Goal: Information Seeking & Learning: Learn about a topic

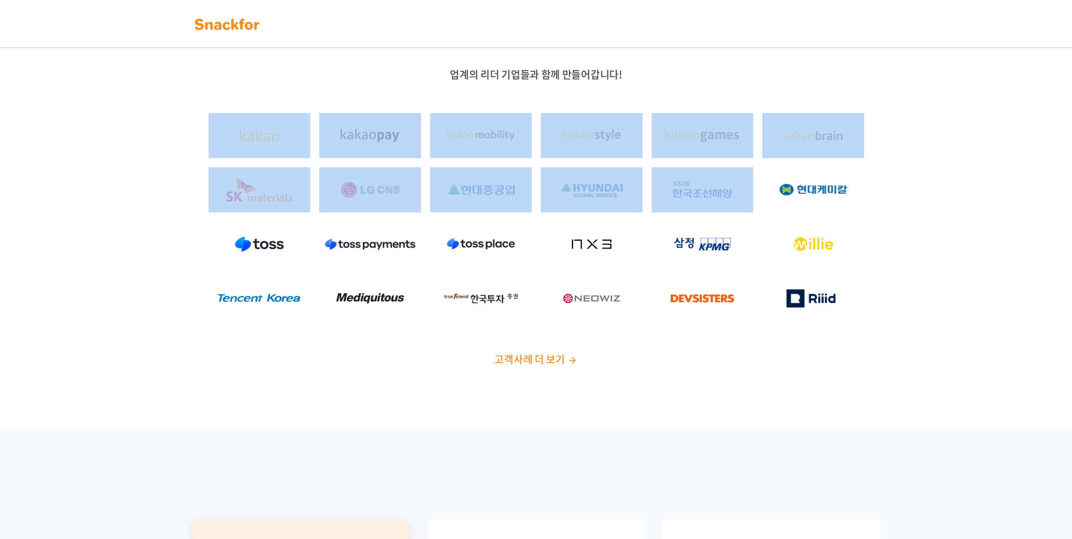
drag, startPoint x: 206, startPoint y: 107, endPoint x: 944, endPoint y: 164, distance: 740.5
click at [944, 164] on div "업계의 리더 기업들과 함께 만들어갑니다! 고객사례 더 보기" at bounding box center [536, 222] width 1072 height 416
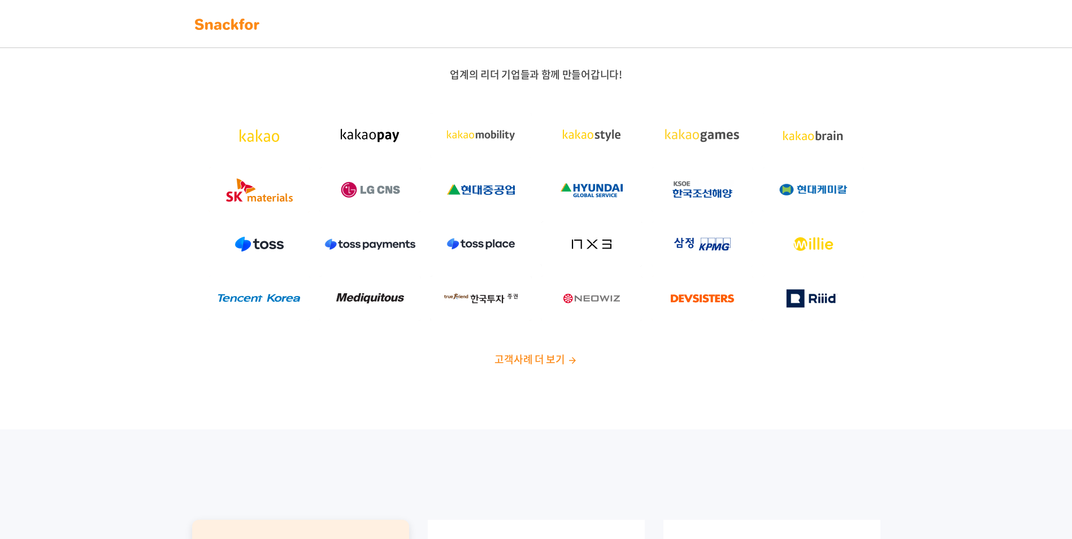
click at [719, 421] on div "업계의 리더 기업들과 함께 만들어갑니다! 고객사례 더 보기" at bounding box center [536, 222] width 1072 height 416
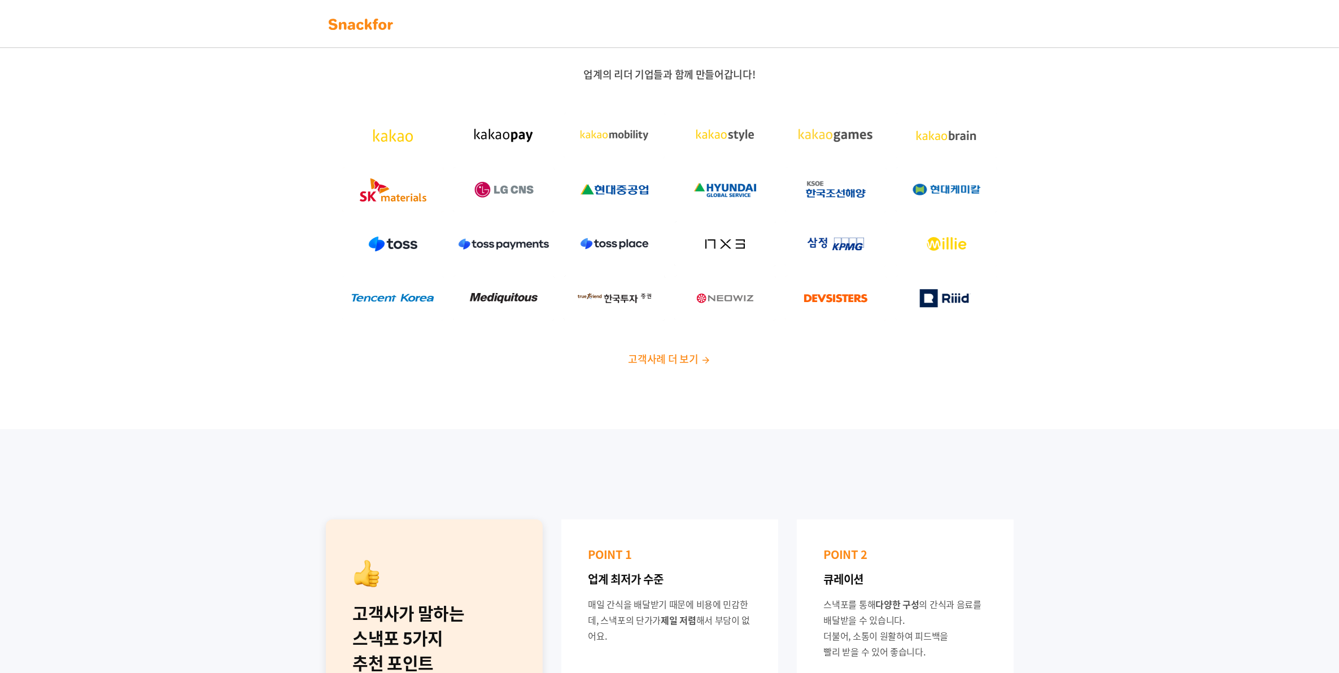
click at [676, 362] on span "고객사례 더 보기" at bounding box center [663, 358] width 70 height 15
drag, startPoint x: 317, startPoint y: 99, endPoint x: 280, endPoint y: 147, distance: 61.1
click at [280, 147] on div "업계의 리더 기업들과 함께 만들어갑니다! 고객사례 더 보기" at bounding box center [669, 222] width 1339 height 416
click at [399, 136] on img at bounding box center [393, 135] width 102 height 45
click at [371, 23] on img at bounding box center [360, 24] width 71 height 18
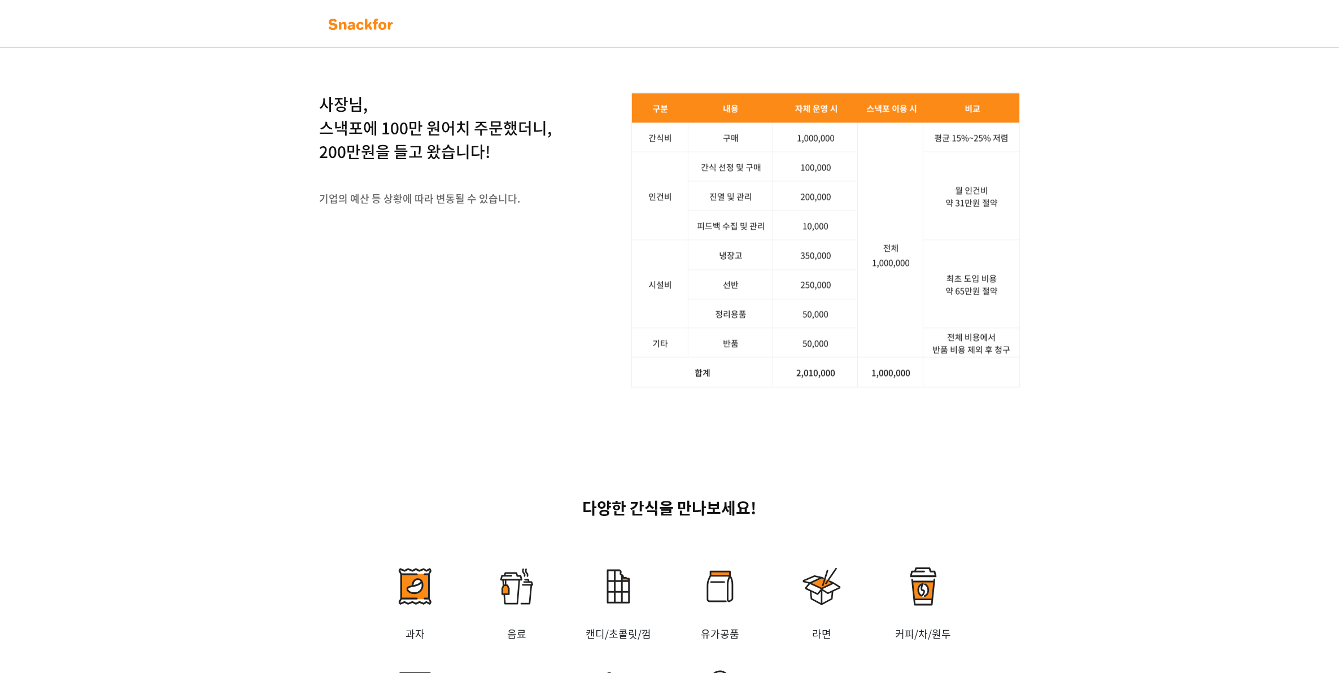
scroll to position [1342, 0]
